Goal: Task Accomplishment & Management: Complete application form

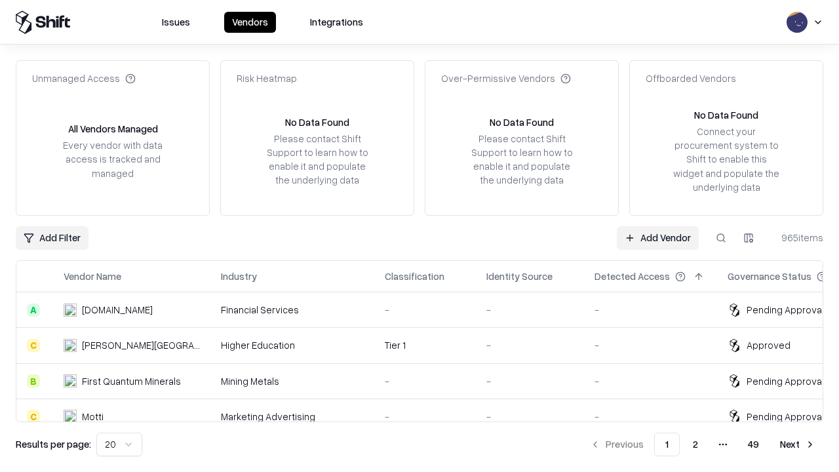
click at [657, 237] on link "Add Vendor" at bounding box center [658, 238] width 82 height 24
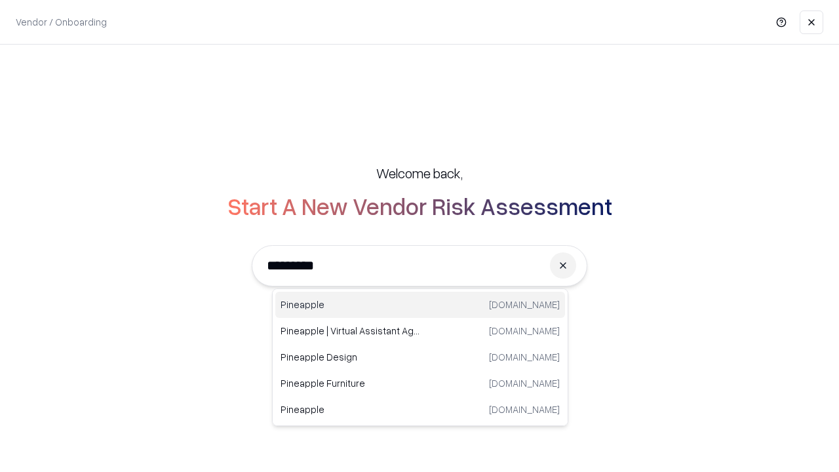
click at [420, 305] on div "Pineapple [DOMAIN_NAME]" at bounding box center [420, 305] width 290 height 26
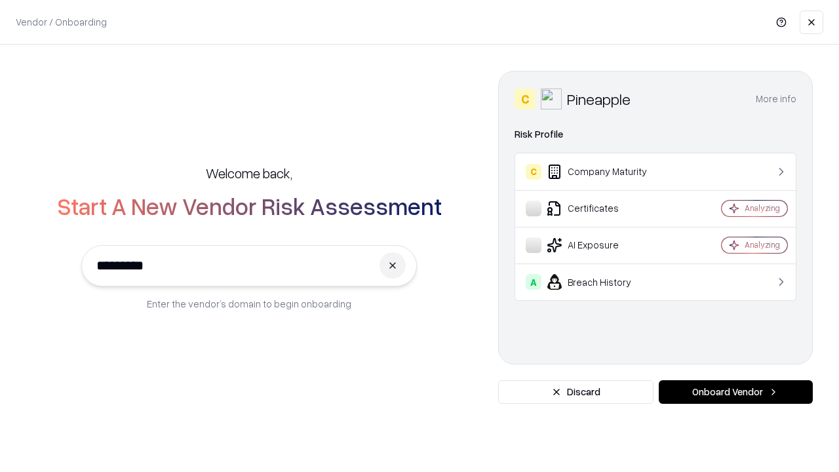
type input "*********"
click at [735, 392] on button "Onboard Vendor" at bounding box center [736, 392] width 154 height 24
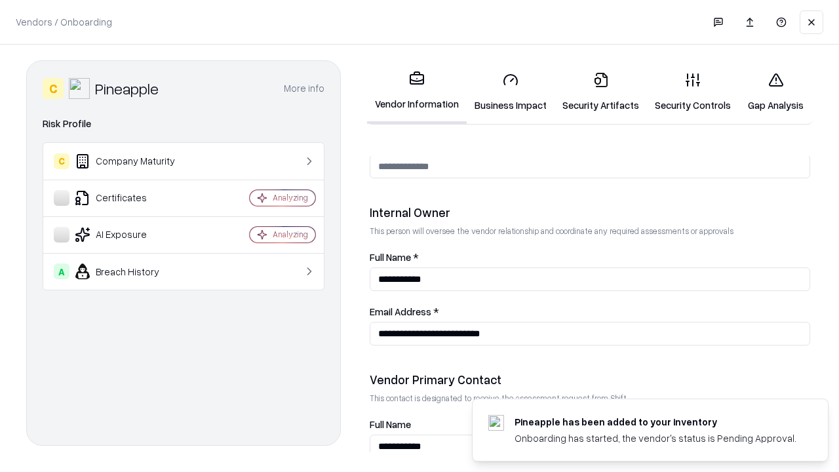
scroll to position [679, 0]
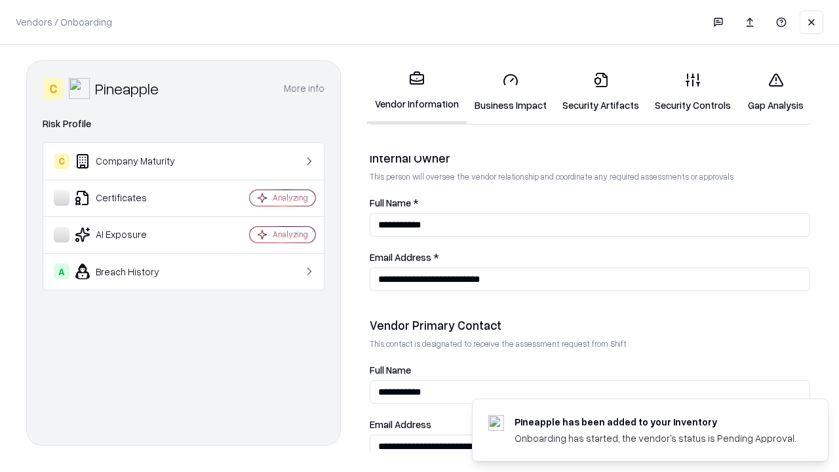
click at [511, 92] on link "Business Impact" at bounding box center [511, 92] width 88 height 61
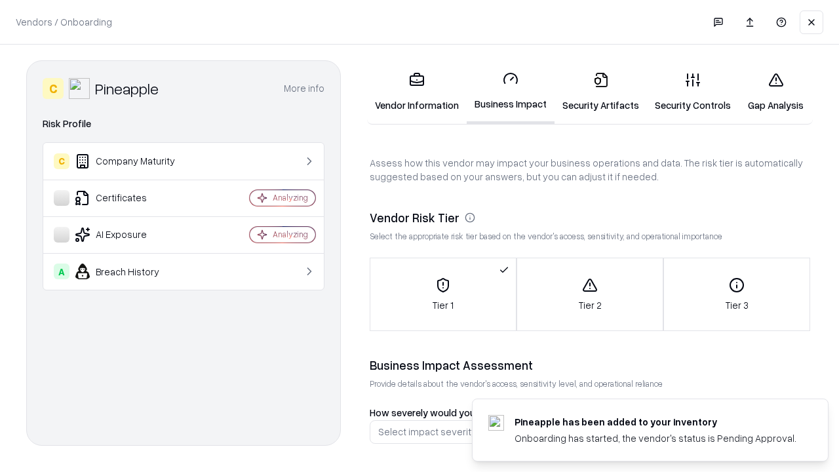
click at [775, 92] on link "Gap Analysis" at bounding box center [776, 92] width 74 height 61
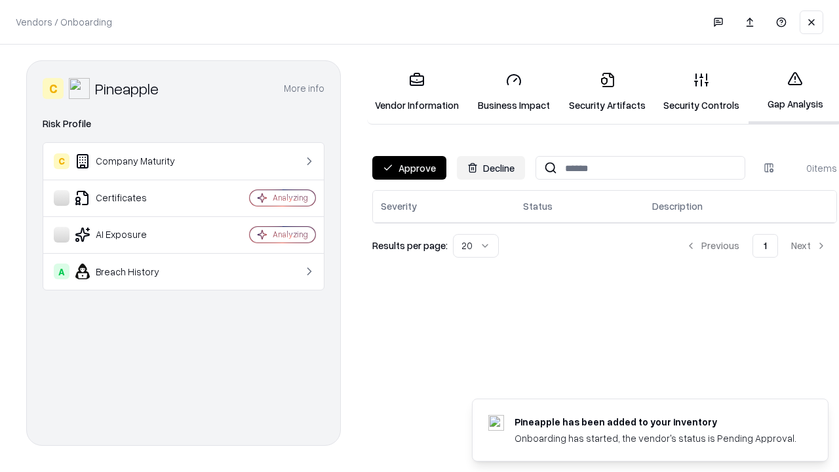
click at [409, 168] on button "Approve" at bounding box center [409, 168] width 74 height 24
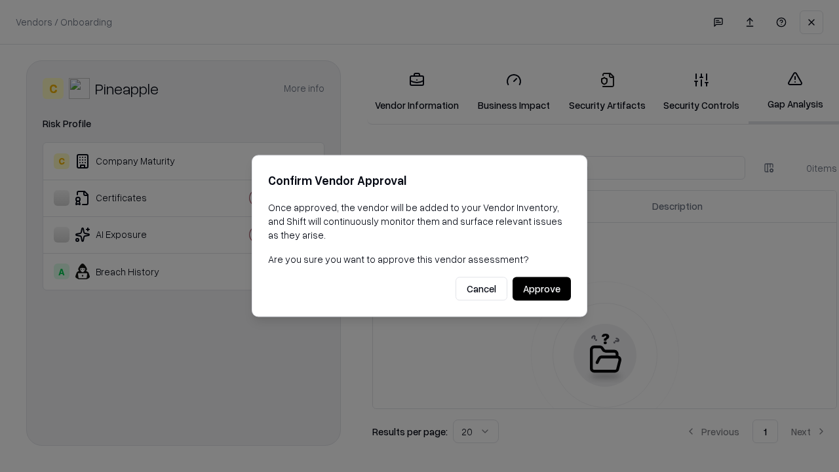
click at [541, 288] on button "Approve" at bounding box center [542, 289] width 58 height 24
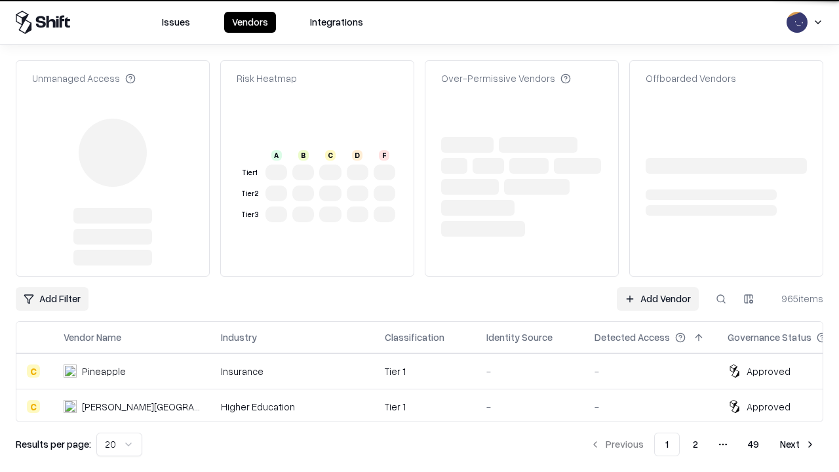
type input "*********"
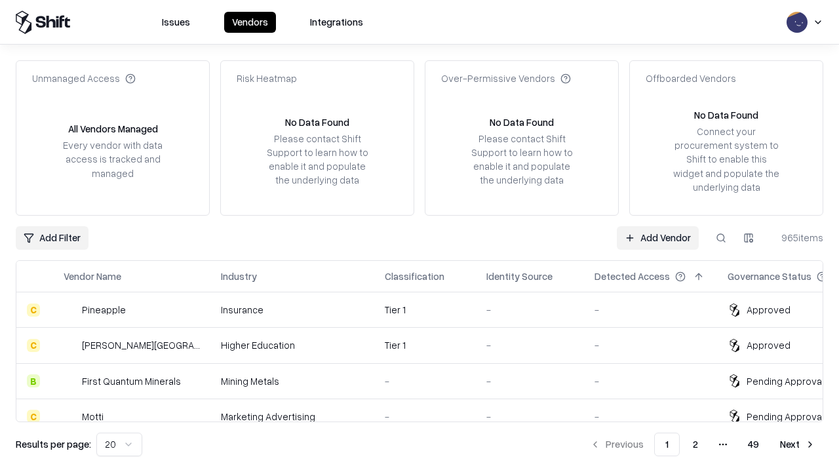
click at [657, 237] on link "Add Vendor" at bounding box center [658, 238] width 82 height 24
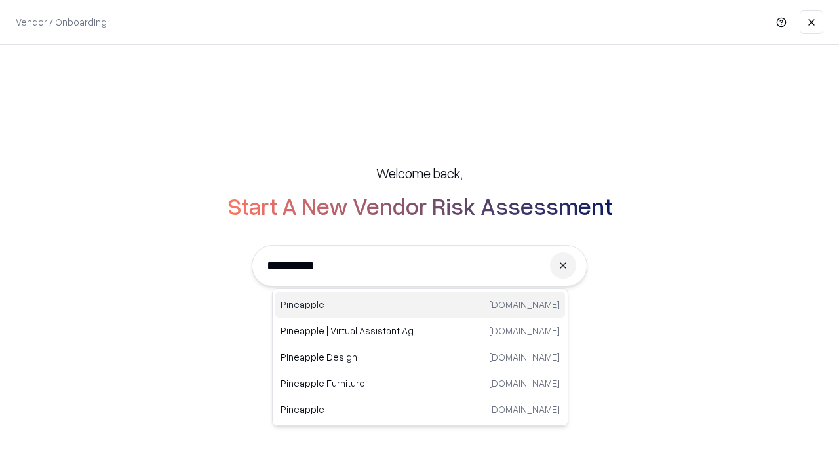
click at [420, 305] on div "Pineapple [DOMAIN_NAME]" at bounding box center [420, 305] width 290 height 26
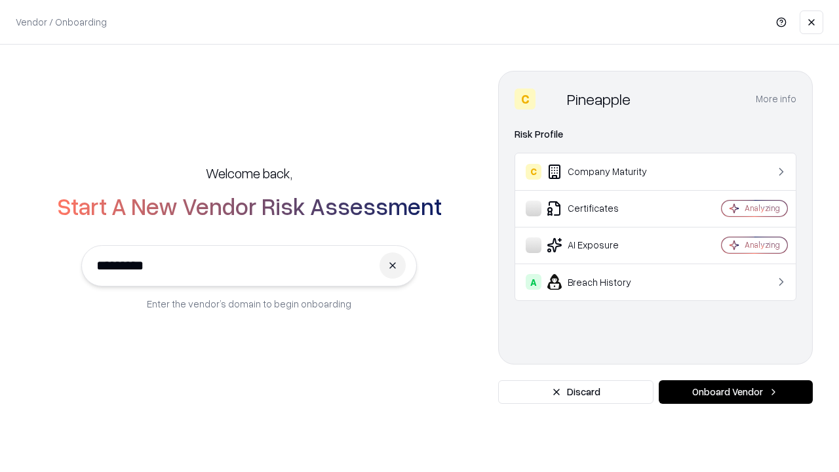
type input "*********"
click at [735, 392] on button "Onboard Vendor" at bounding box center [736, 392] width 154 height 24
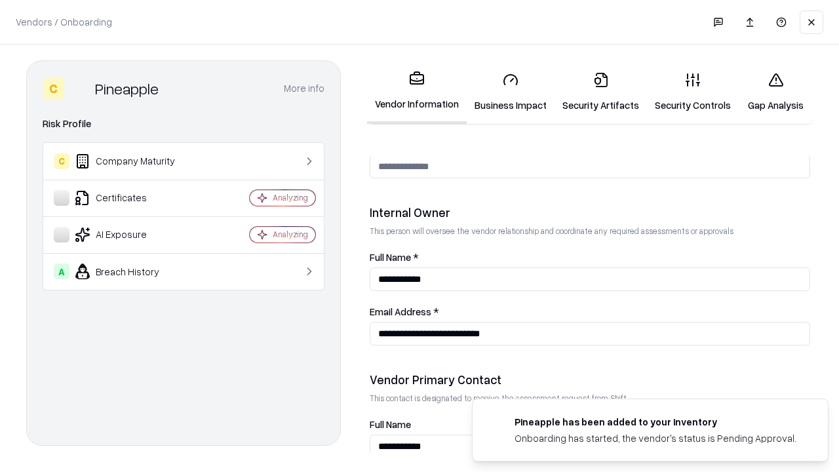
scroll to position [679, 0]
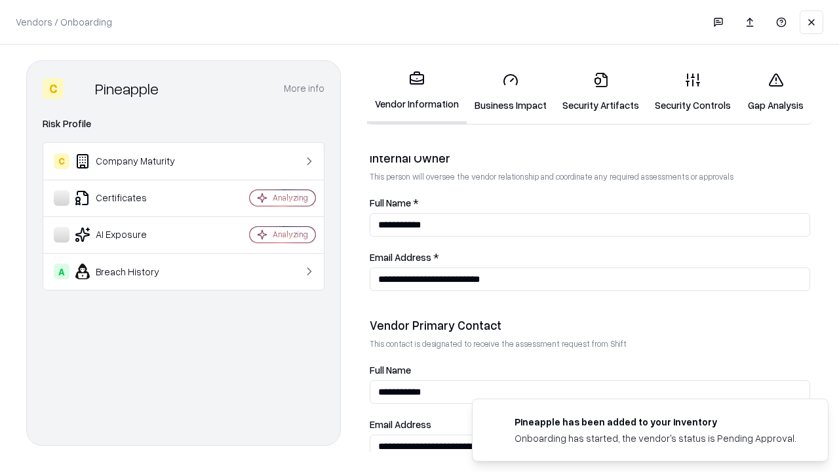
click at [775, 92] on link "Gap Analysis" at bounding box center [776, 92] width 74 height 61
